Goal: Subscribe to service/newsletter

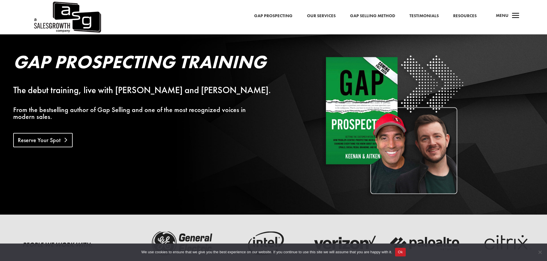
click at [52, 133] on link "Reserve Your Spot" at bounding box center [42, 140] width 59 height 14
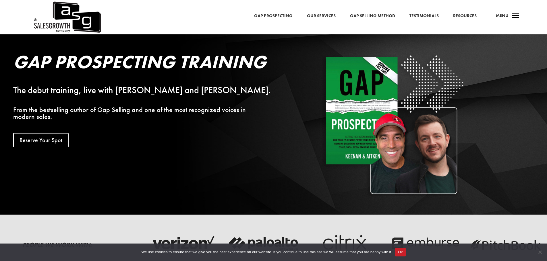
click at [276, 13] on link "Gap Prospecting" at bounding box center [273, 15] width 38 height 7
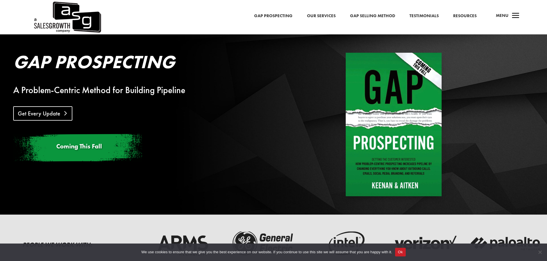
click at [43, 115] on link "Get Every Update" at bounding box center [42, 113] width 59 height 14
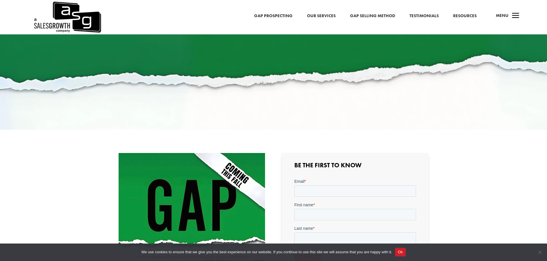
scroll to position [143, 0]
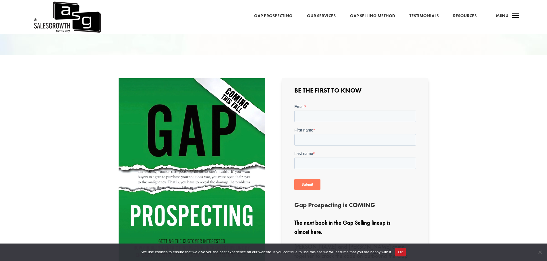
click at [400, 253] on button "Ok" at bounding box center [400, 252] width 11 height 9
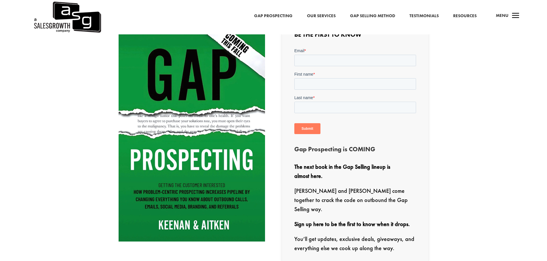
scroll to position [201, 0]
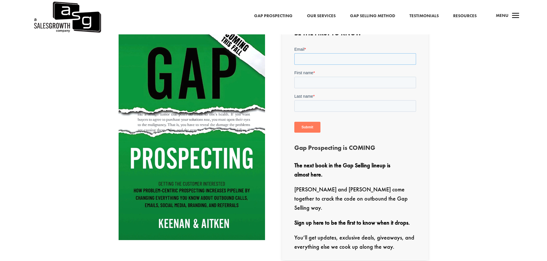
click at [330, 57] on input "Email *" at bounding box center [355, 58] width 122 height 11
type input "[PERSON_NAME][EMAIL_ADDRESS][PERSON_NAME][DOMAIN_NAME]"
click at [323, 80] on input "First name *" at bounding box center [355, 82] width 122 height 11
type input "Mike"
click at [319, 105] on input "Last name *" at bounding box center [355, 105] width 122 height 11
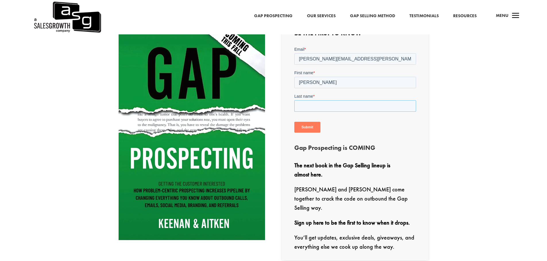
type input "Gleason"
click at [312, 129] on input "Submit" at bounding box center [307, 127] width 26 height 11
